Goal: Task Accomplishment & Management: Complete application form

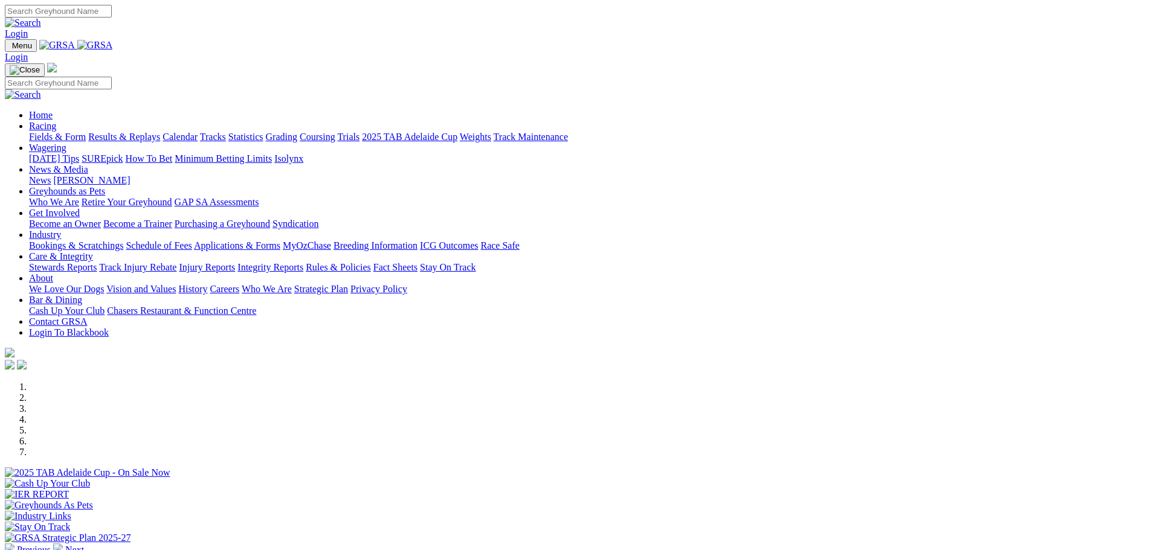
click at [63, 544] on img at bounding box center [58, 549] width 10 height 10
click at [793, 522] on div at bounding box center [575, 522] width 1141 height 0
